Goal: Information Seeking & Learning: Learn about a topic

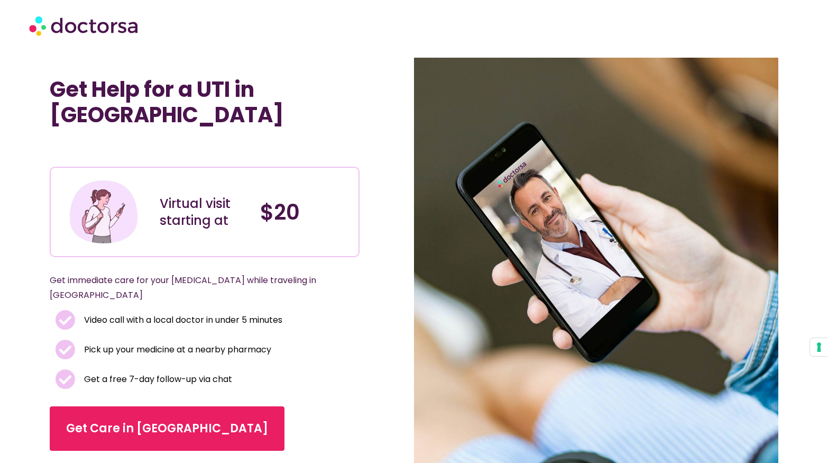
scroll to position [10, 0]
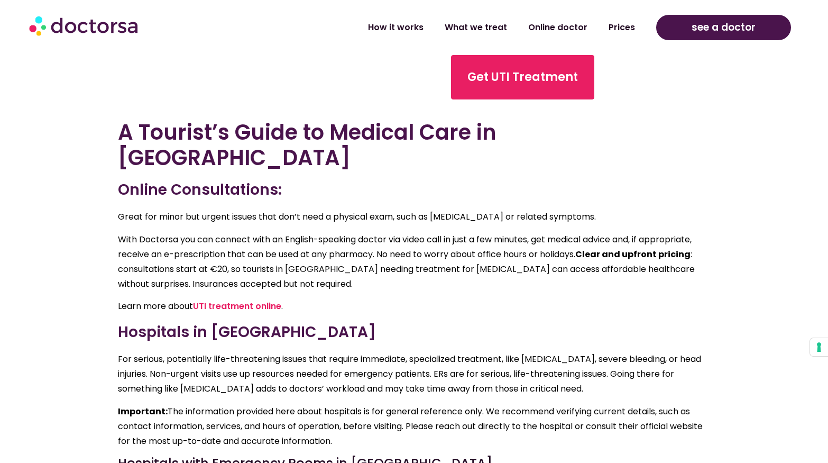
scroll to position [1983, 0]
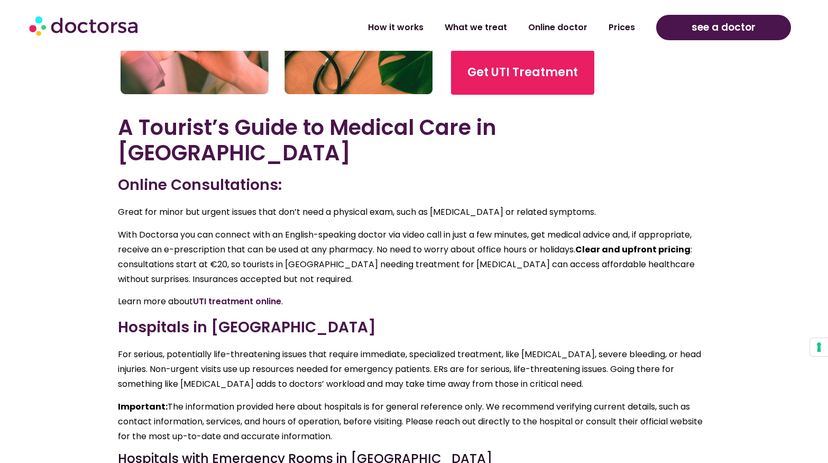
click at [248, 295] on link "UTI treatment online" at bounding box center [237, 301] width 88 height 12
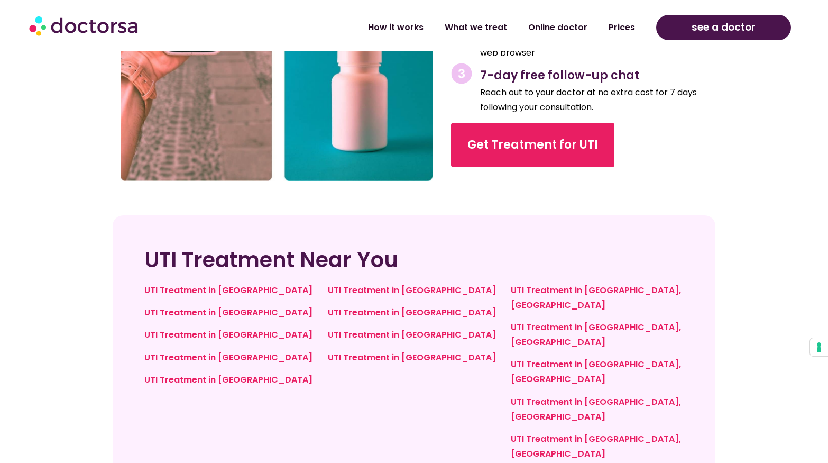
scroll to position [2420, 0]
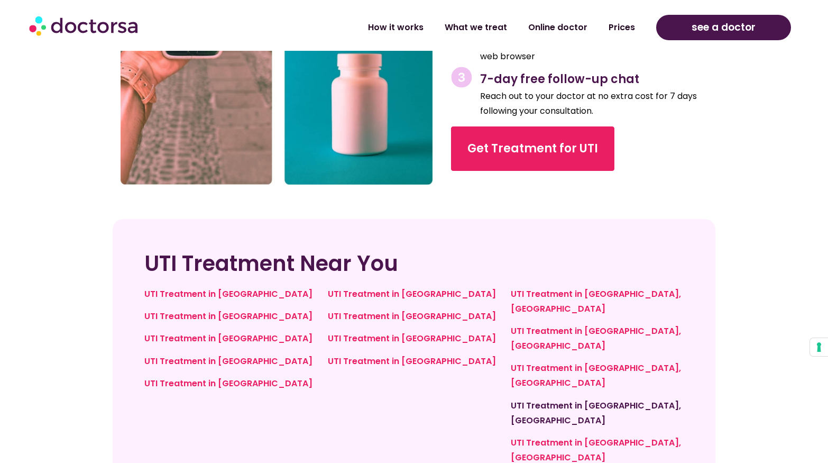
click at [588, 399] on link "UTI Treatment in [GEOGRAPHIC_DATA], [GEOGRAPHIC_DATA]" at bounding box center [596, 412] width 170 height 27
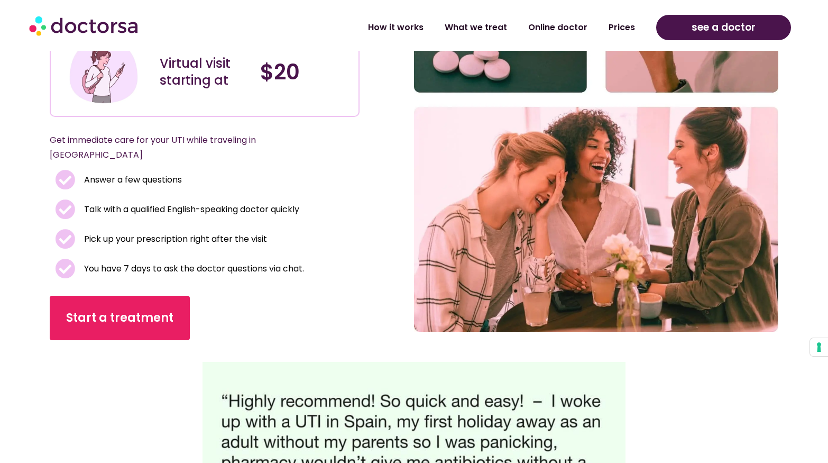
scroll to position [157, 0]
